Goal: Ask a question

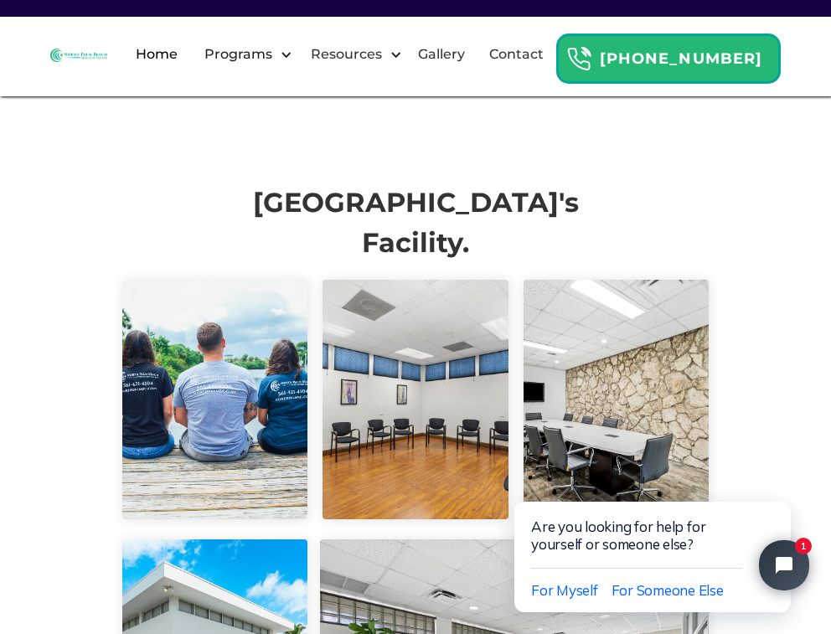
scroll to position [4149, 0]
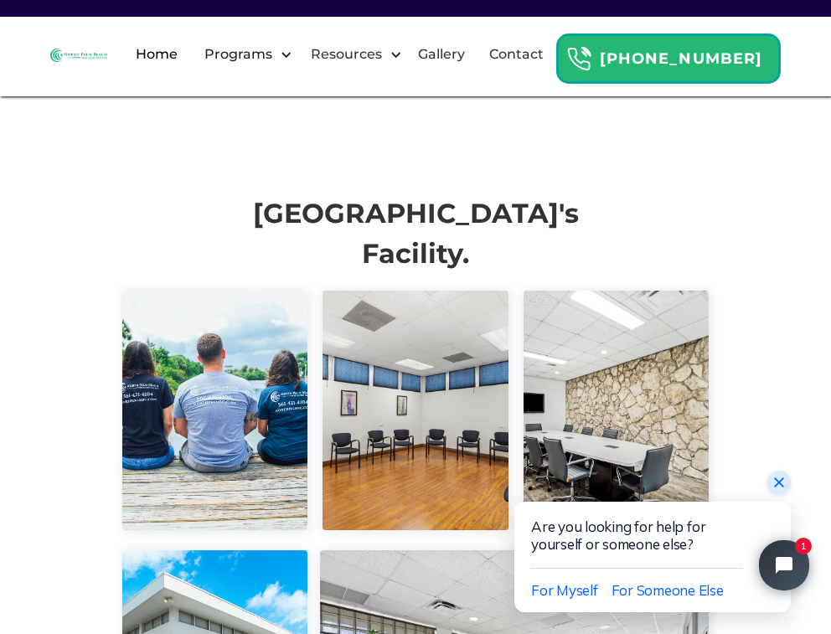
click at [777, 480] on icon "Close chat widget" at bounding box center [779, 483] width 10 height 10
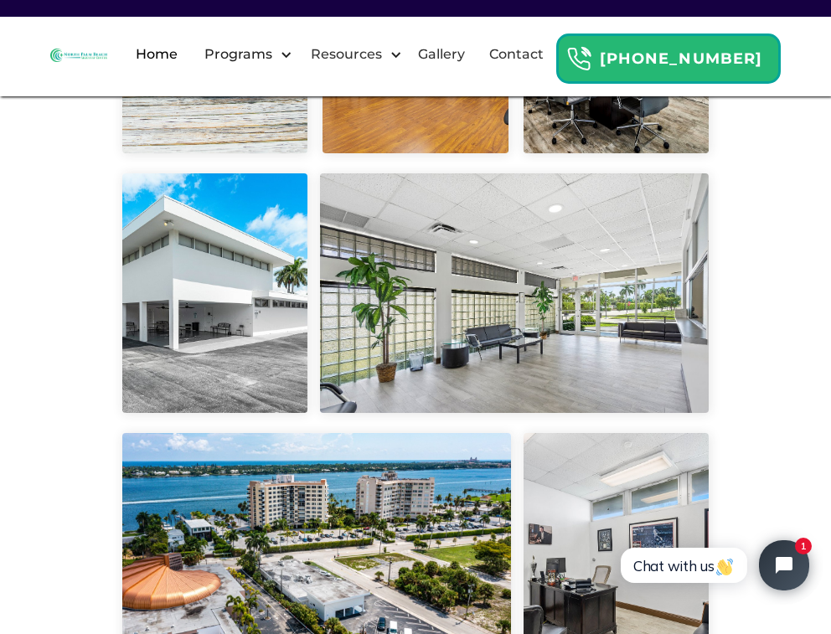
scroll to position [4513, 0]
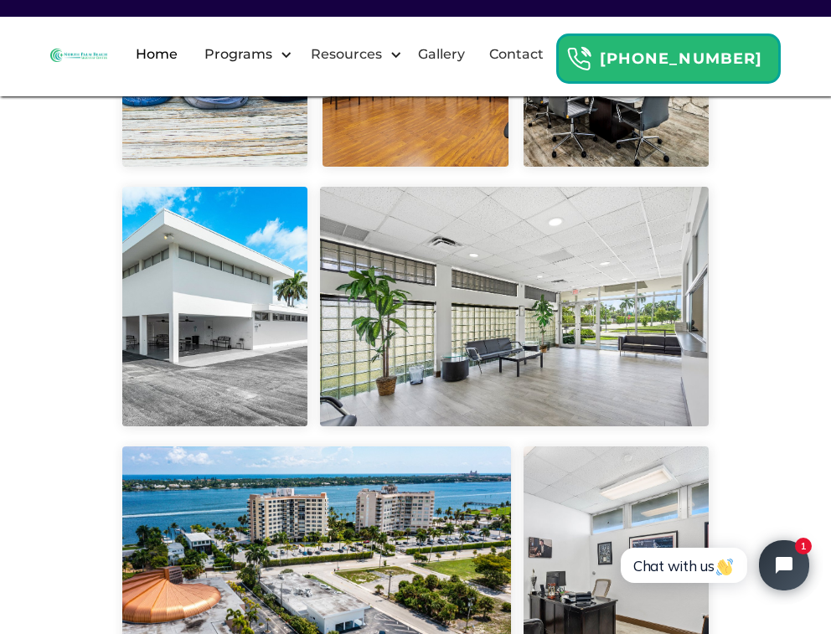
click at [723, 572] on img "button" at bounding box center [724, 567] width 17 height 17
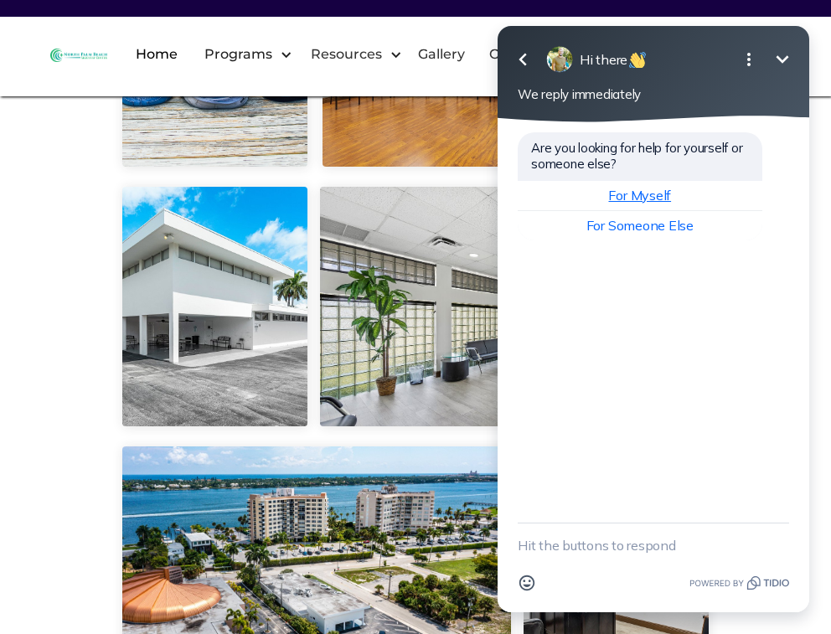
click at [665, 187] on span "For Myself" at bounding box center [639, 195] width 63 height 17
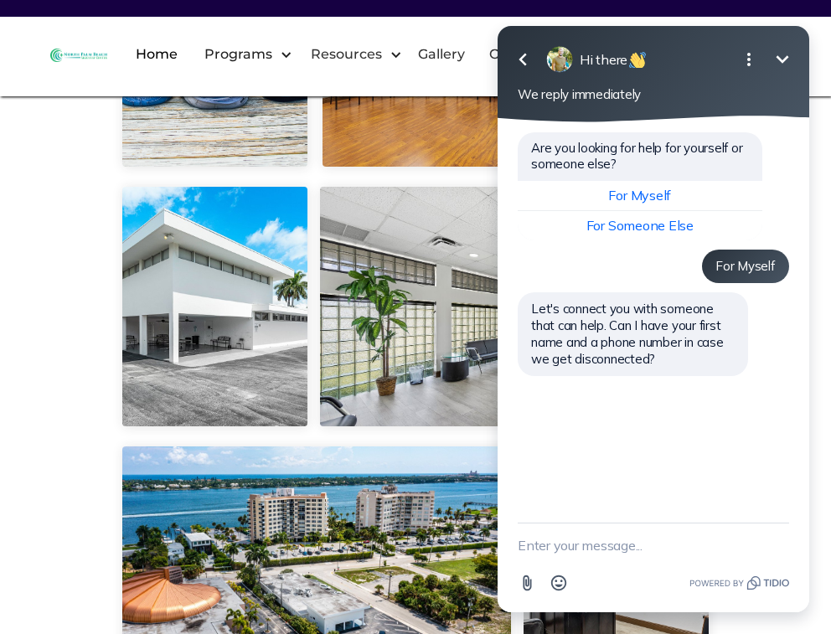
click at [566, 534] on textarea "New message" at bounding box center [654, 546] width 272 height 44
type textarea "[PERSON_NAME]"
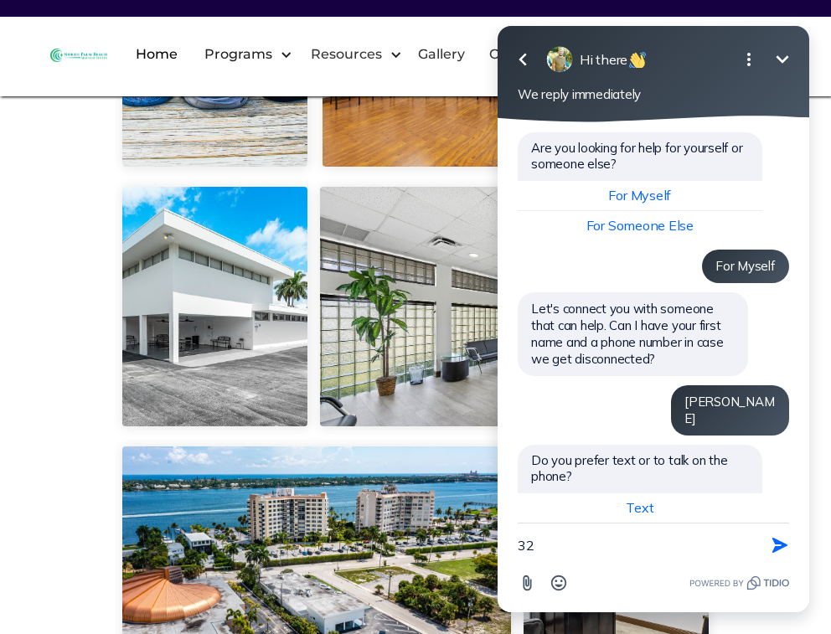
scroll to position [37, 0]
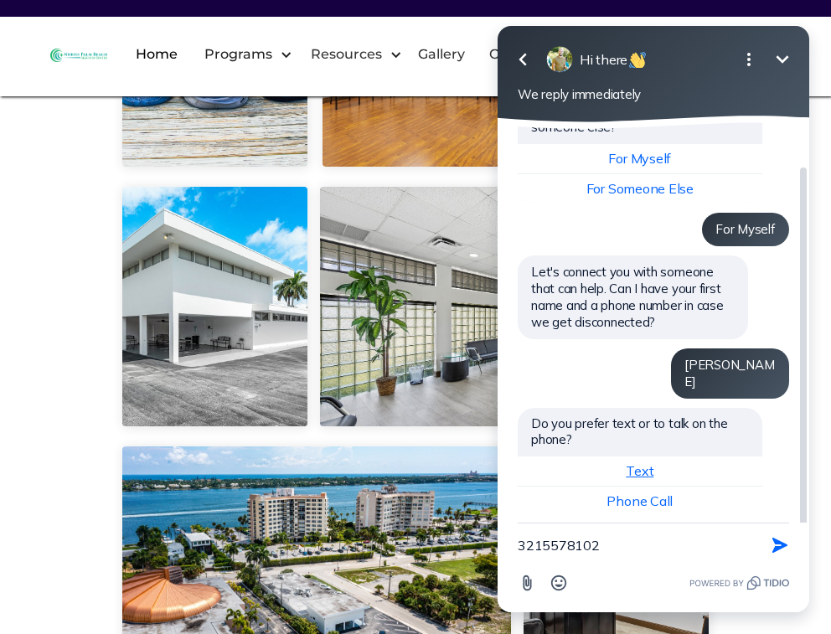
type textarea "3215578102"
click at [597, 457] on button "Text" at bounding box center [640, 472] width 245 height 30
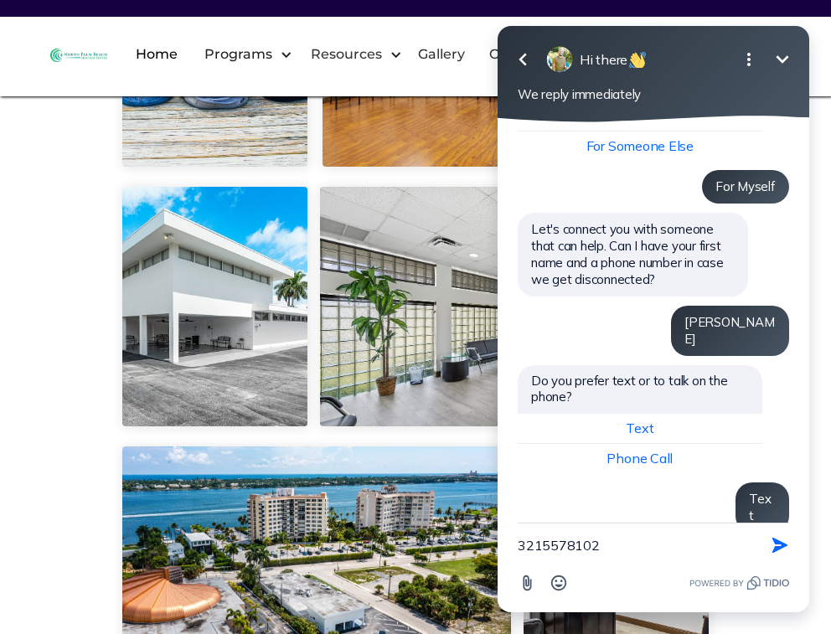
click at [617, 556] on textarea "3215578102" at bounding box center [633, 546] width 230 height 44
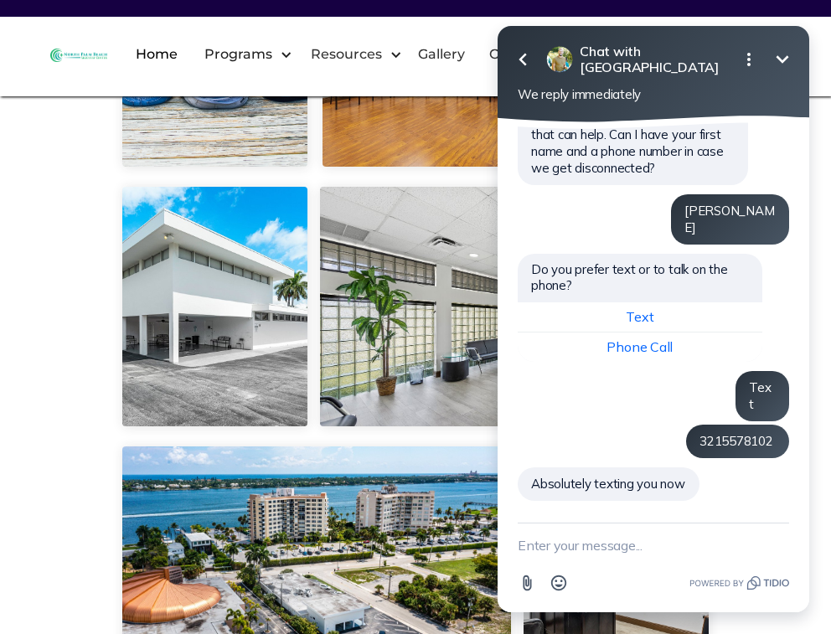
scroll to position [159, 0]
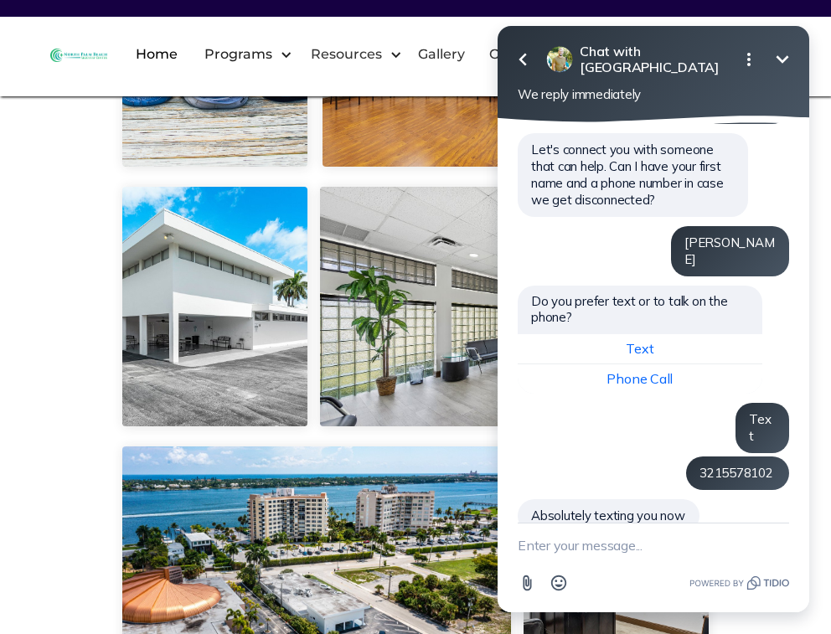
click at [198, 84] on div "Home Programs By Drug [MEDICAL_DATA] Addiction Rehab Alcohol Rehab [MEDICAL_DAT…" at bounding box center [415, 54] width 731 height 59
click at [520, 50] on icon "button" at bounding box center [523, 59] width 20 height 20
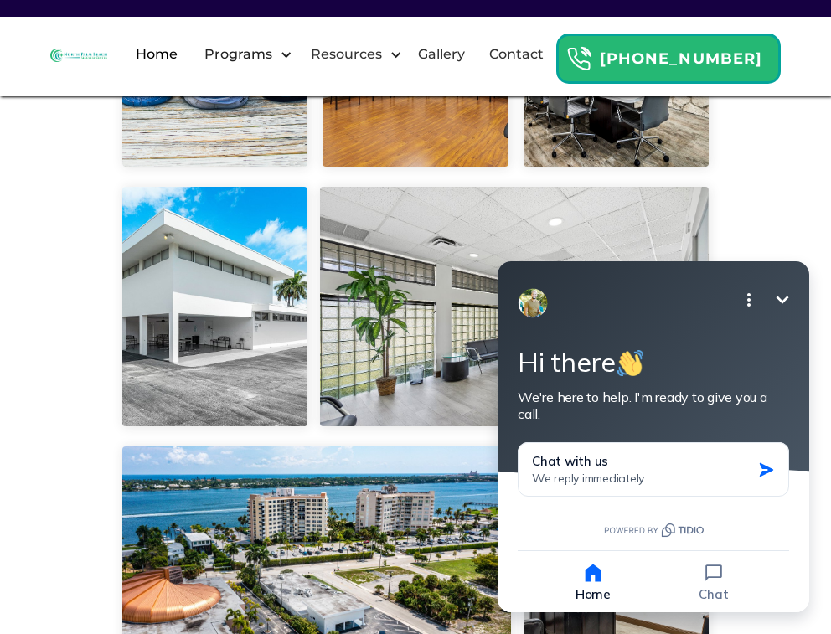
click at [779, 303] on icon "Minimize" at bounding box center [783, 300] width 20 height 20
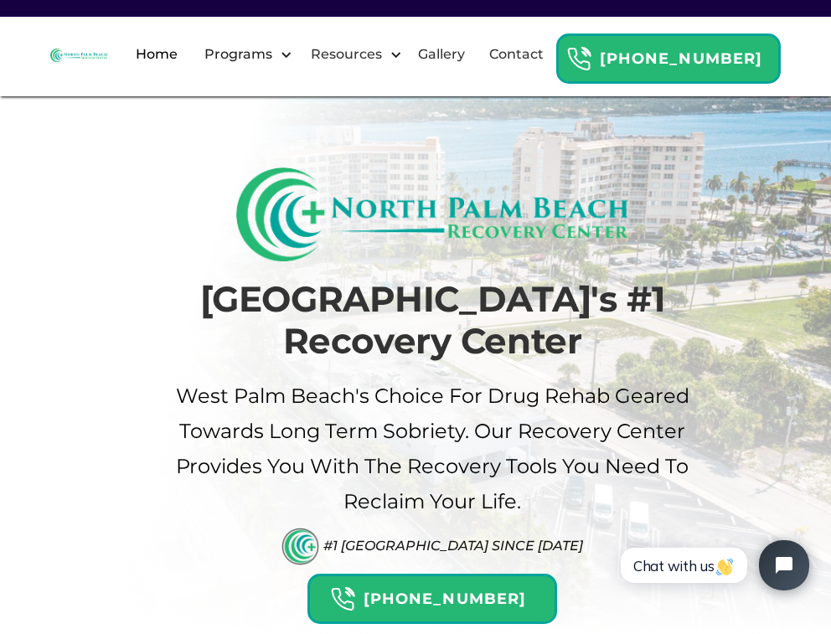
scroll to position [0, 0]
